Goal: Information Seeking & Learning: Learn about a topic

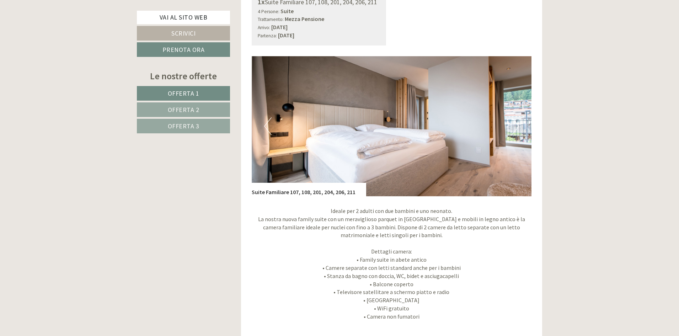
scroll to position [569, 0]
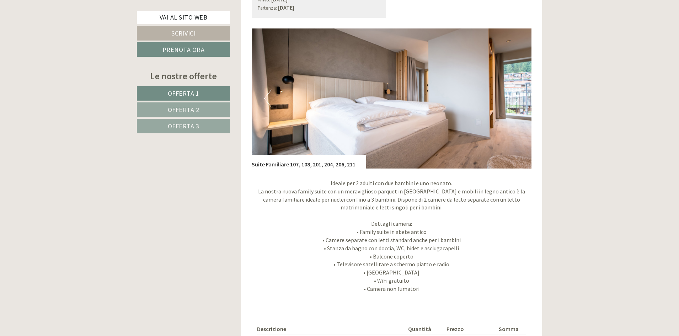
click at [515, 100] on button "Next" at bounding box center [515, 99] width 7 height 18
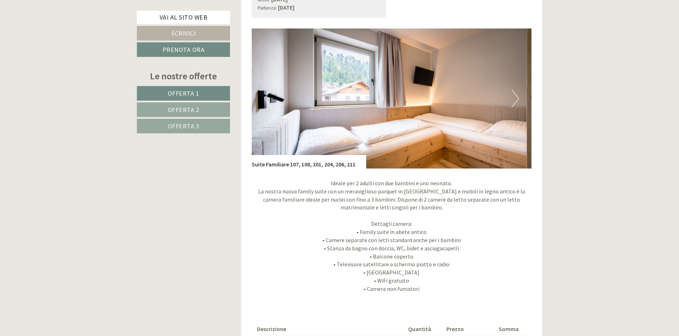
click at [515, 100] on button "Next" at bounding box center [515, 99] width 7 height 18
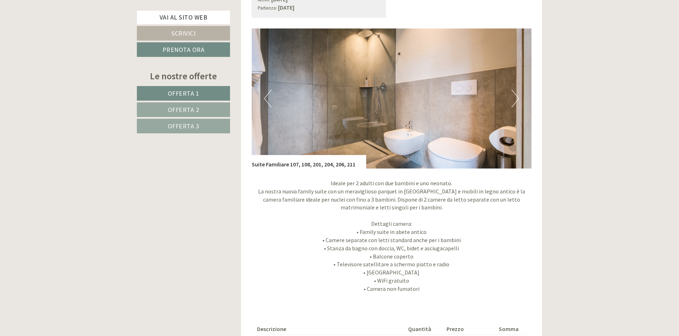
click at [515, 100] on button "Next" at bounding box center [515, 99] width 7 height 18
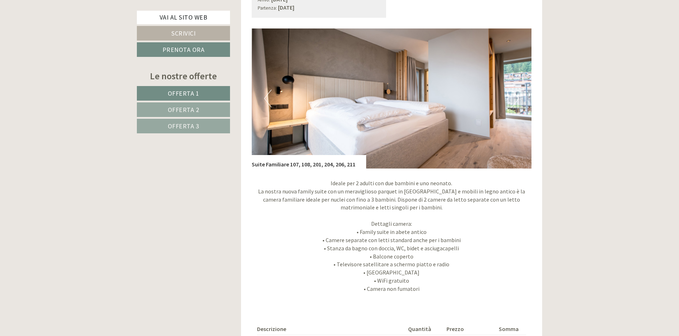
click at [515, 100] on button "Next" at bounding box center [515, 99] width 7 height 18
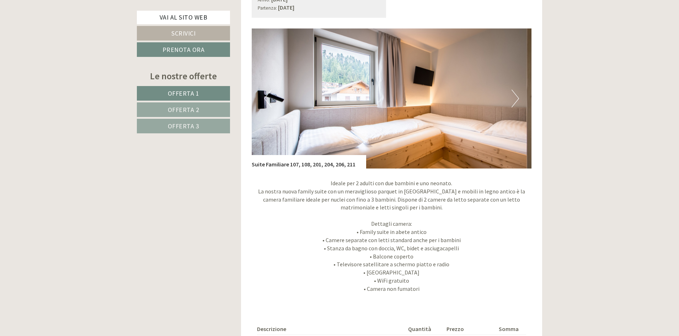
click at [515, 100] on button "Next" at bounding box center [515, 99] width 7 height 18
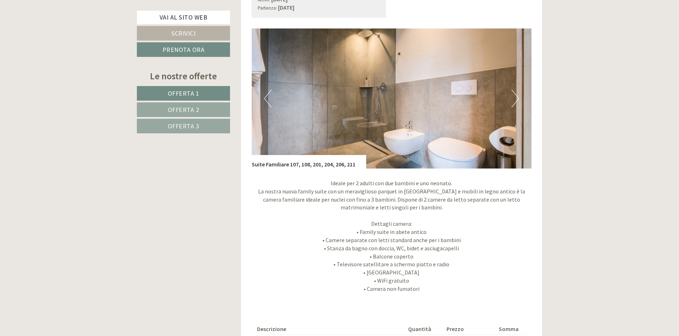
click at [515, 100] on button "Next" at bounding box center [515, 99] width 7 height 18
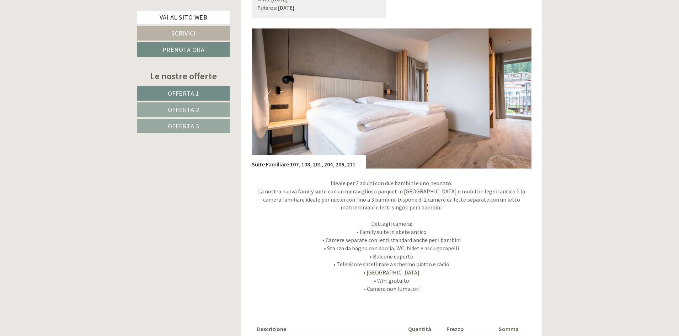
click at [515, 100] on button "Next" at bounding box center [515, 99] width 7 height 18
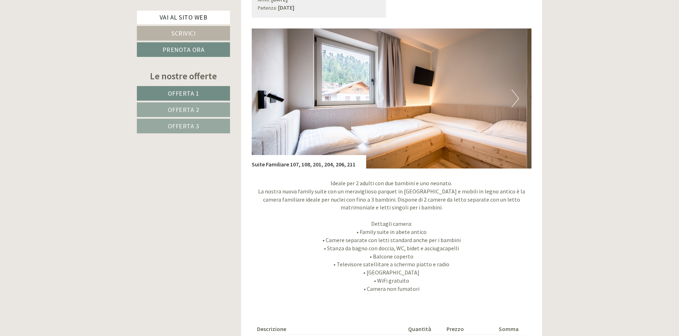
click at [515, 100] on button "Next" at bounding box center [515, 99] width 7 height 18
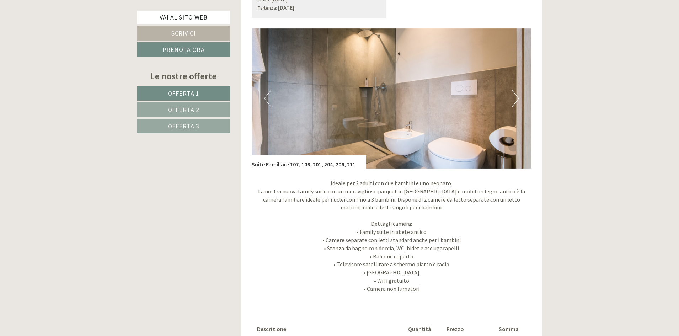
click at [515, 100] on button "Next" at bounding box center [515, 99] width 7 height 18
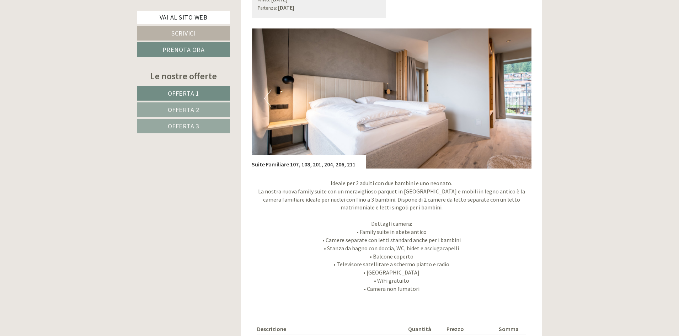
click at [515, 100] on button "Next" at bounding box center [515, 99] width 7 height 18
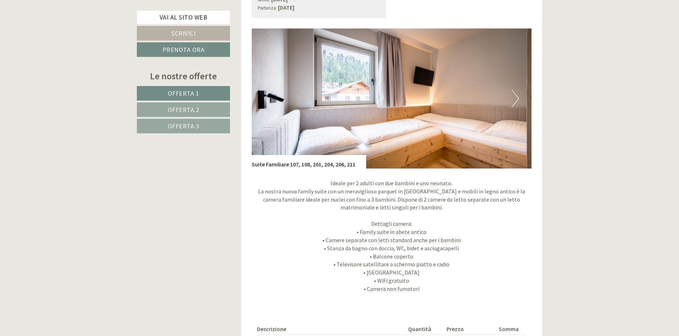
click at [515, 100] on button "Next" at bounding box center [515, 99] width 7 height 18
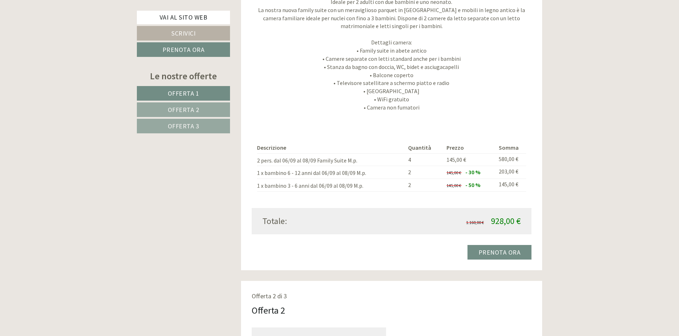
scroll to position [782, 0]
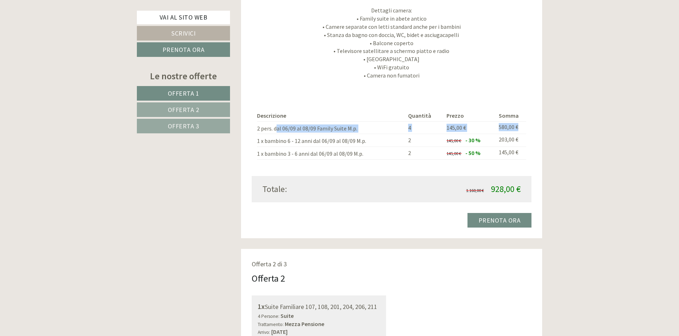
drag, startPoint x: 294, startPoint y: 129, endPoint x: 523, endPoint y: 127, distance: 228.9
click at [523, 127] on tr "2 pers. dal 06/09 al 08/09 Family Suite M.p. 4 145,00 € 580,00 €" at bounding box center [391, 127] width 269 height 13
click at [465, 92] on div "Ideale per 2 adulti con due bambini e uno neonato. La nostra nuova family suite…" at bounding box center [392, 24] width 280 height 139
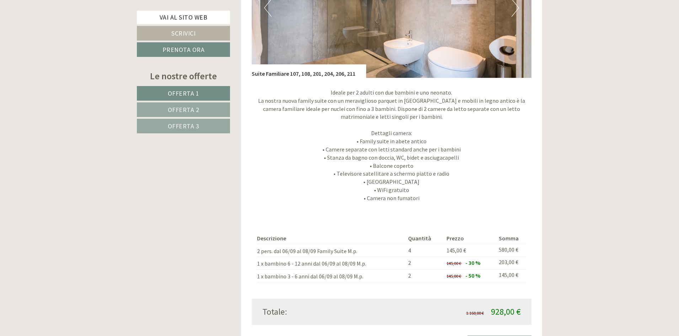
scroll to position [569, 0]
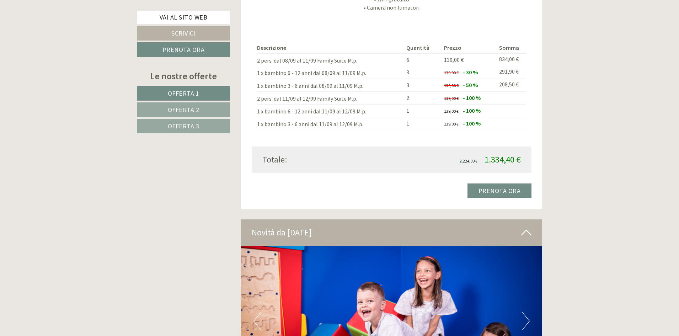
scroll to position [2133, 0]
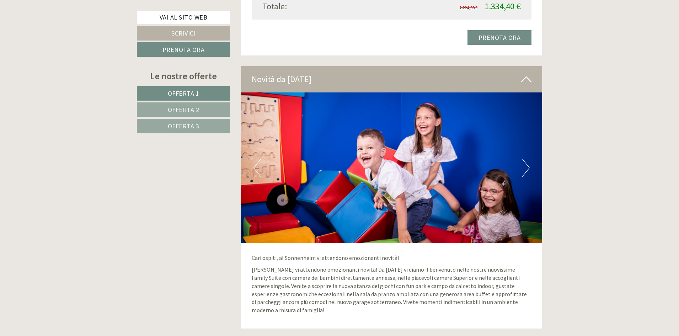
click at [527, 170] on button "Next" at bounding box center [525, 168] width 7 height 18
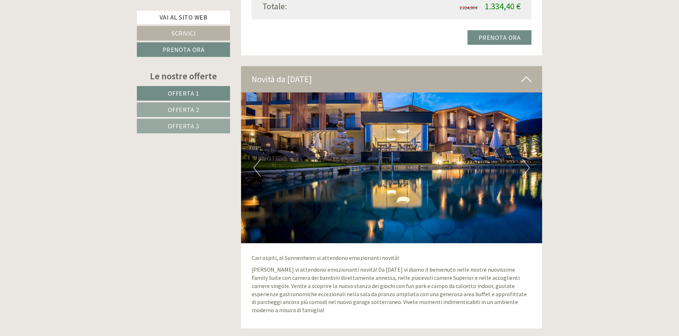
click at [527, 170] on button "Next" at bounding box center [525, 168] width 7 height 18
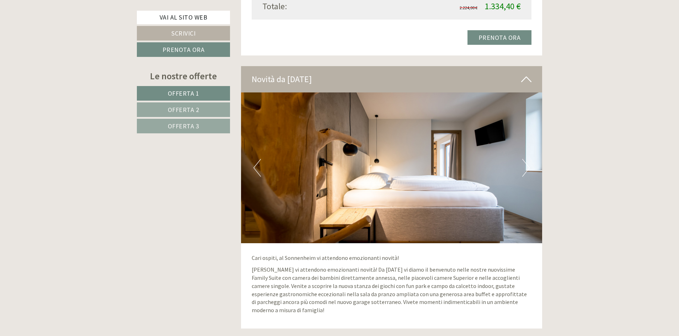
click at [527, 170] on button "Next" at bounding box center [525, 168] width 7 height 18
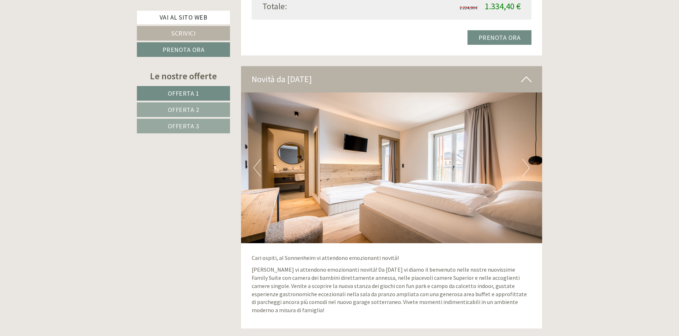
click at [527, 170] on button "Next" at bounding box center [525, 168] width 7 height 18
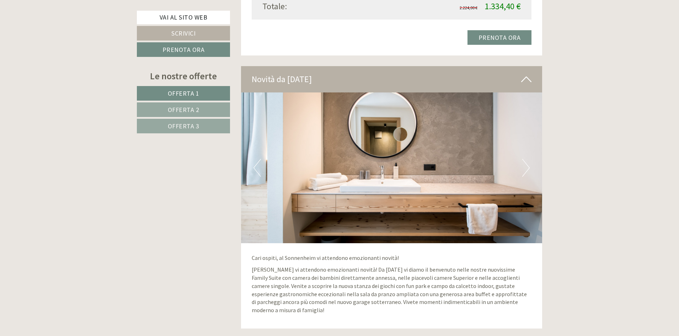
click at [527, 170] on button "Next" at bounding box center [525, 168] width 7 height 18
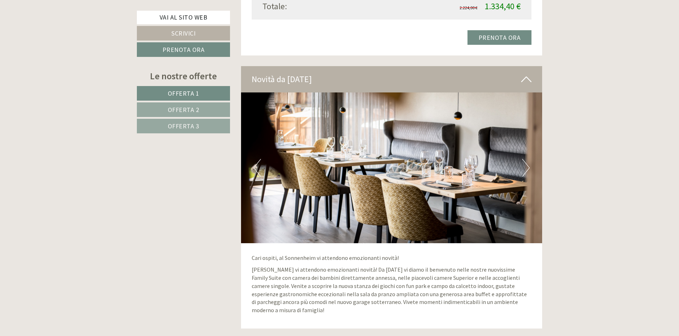
click at [527, 170] on button "Next" at bounding box center [525, 168] width 7 height 18
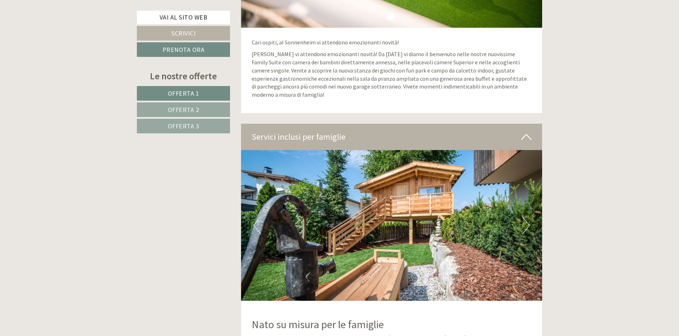
scroll to position [2346, 0]
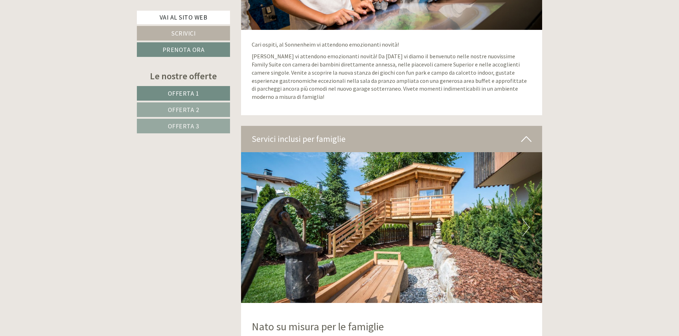
click at [528, 224] on button "Next" at bounding box center [525, 228] width 7 height 18
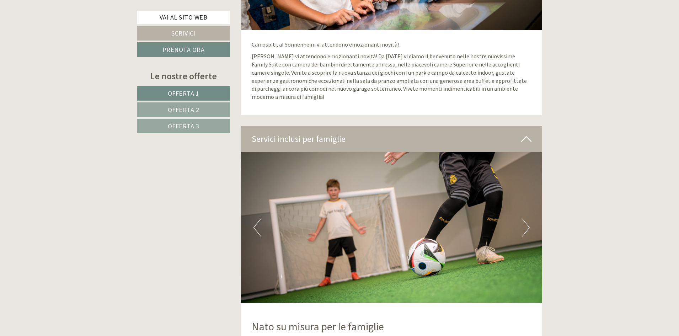
click at [527, 224] on button "Next" at bounding box center [525, 228] width 7 height 18
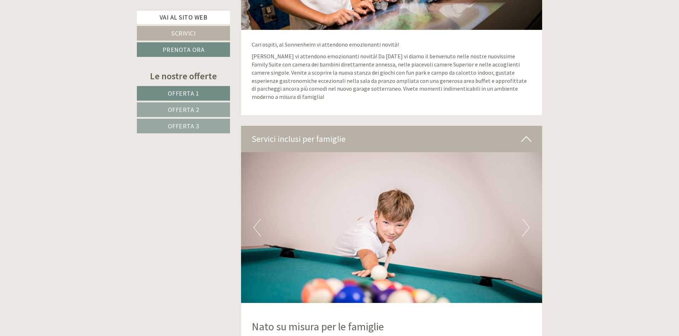
click at [527, 224] on button "Next" at bounding box center [525, 228] width 7 height 18
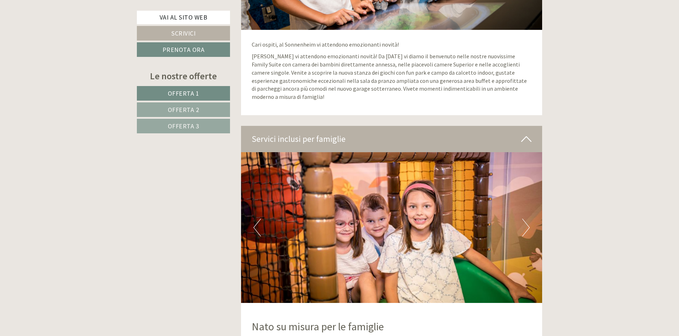
click at [527, 223] on button "Next" at bounding box center [525, 228] width 7 height 18
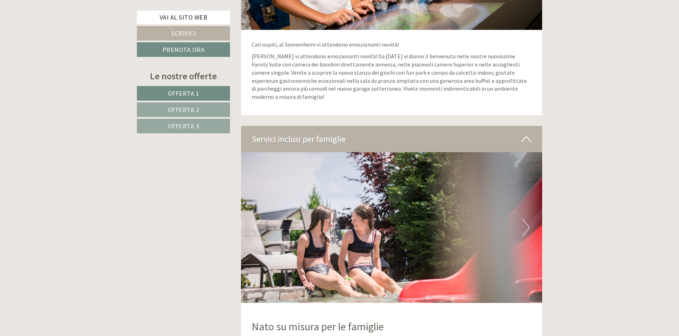
click at [527, 223] on button "Next" at bounding box center [525, 228] width 7 height 18
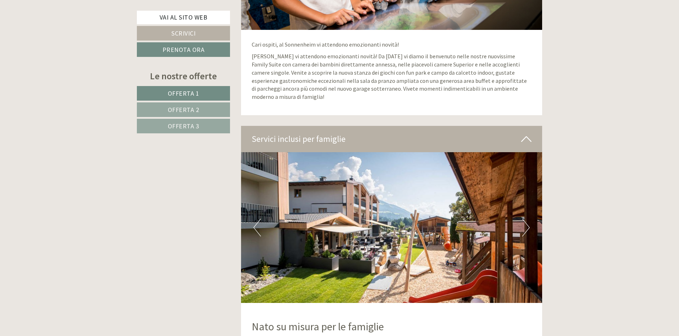
click at [527, 223] on button "Next" at bounding box center [525, 228] width 7 height 18
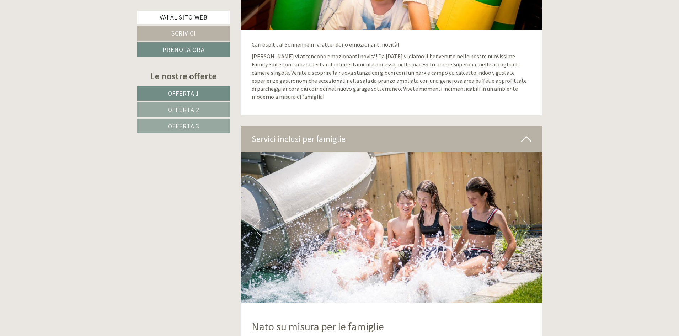
click at [527, 223] on button "Next" at bounding box center [525, 228] width 7 height 18
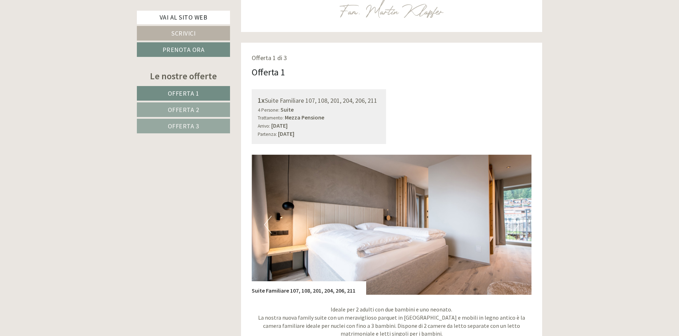
scroll to position [427, 0]
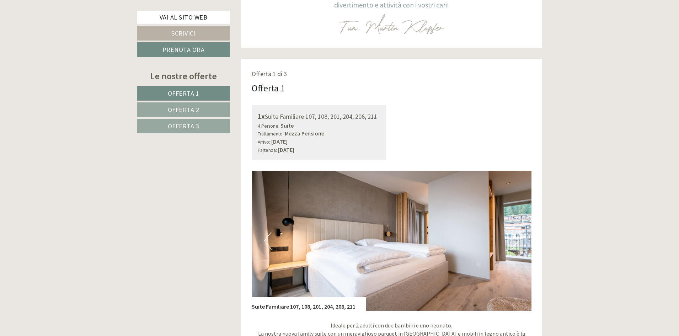
drag, startPoint x: 669, startPoint y: 0, endPoint x: 440, endPoint y: 105, distance: 252.5
click at [440, 105] on div "1x Suite Familiare 107, 108, 201, 204, 206, 211 4 Persone: Suite Trattamento: M…" at bounding box center [391, 132] width 291 height 55
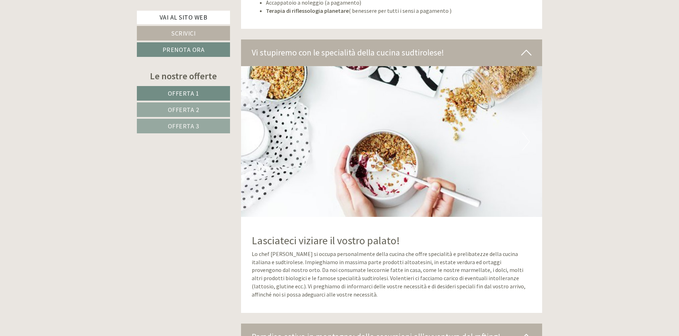
scroll to position [3519, 0]
